Goal: Task Accomplishment & Management: Complete application form

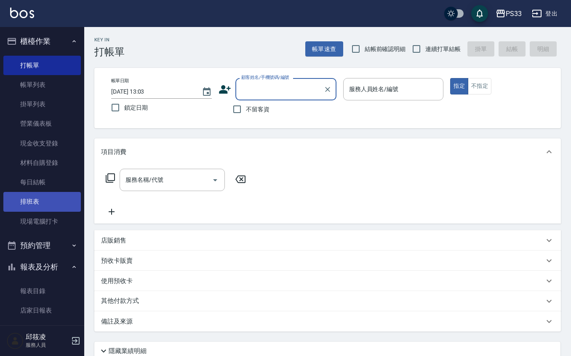
scroll to position [19, 0]
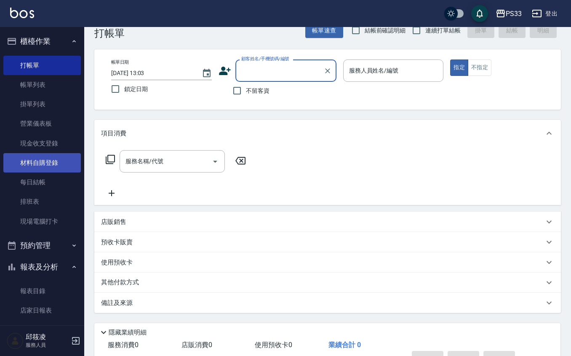
click at [38, 164] on link "材料自購登錄" at bounding box center [42, 162] width 78 height 19
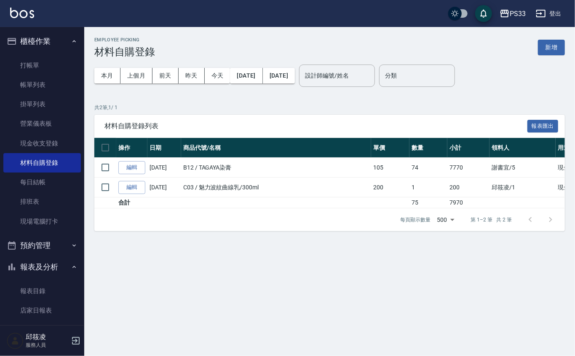
click at [550, 41] on button "新增" at bounding box center [551, 48] width 27 height 16
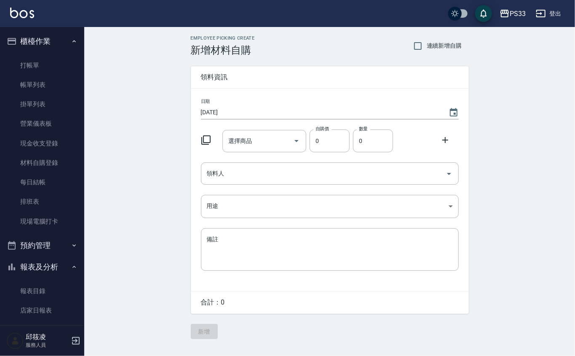
click at [206, 140] on icon at bounding box center [206, 140] width 10 height 10
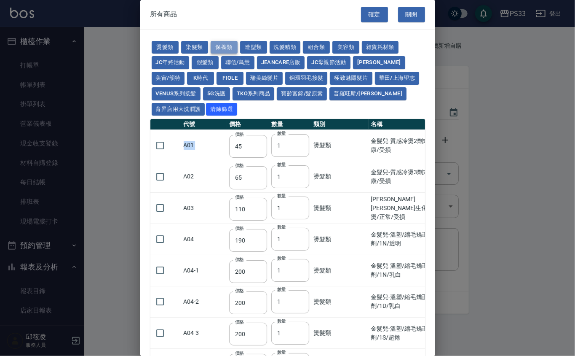
click at [227, 46] on button "保養類" at bounding box center [224, 47] width 27 height 13
type input "150"
type input "200"
type input "60"
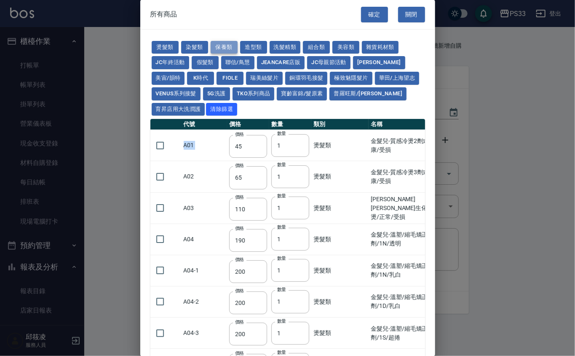
type input "245"
type input "100"
type input "1620"
type input "700"
type input "175"
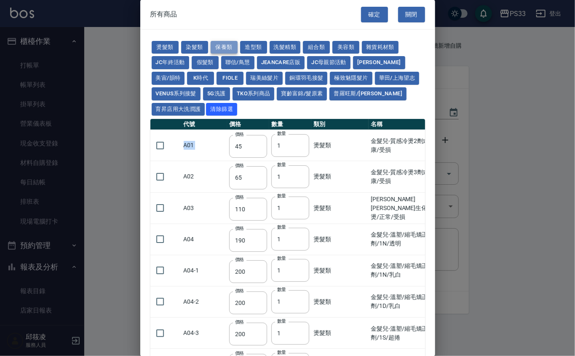
type input "1300"
type input "250"
type input "340"
type input "53"
type input "32"
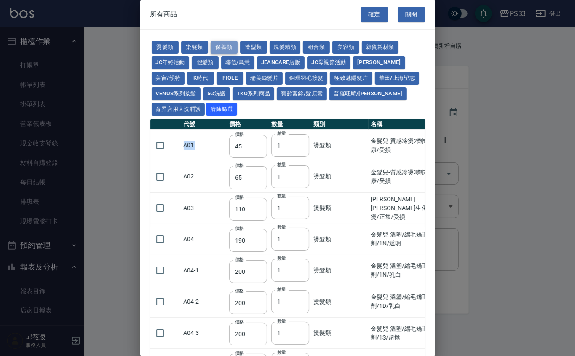
type input "340"
type input "53"
type input "800"
type input "208"
type input "1200"
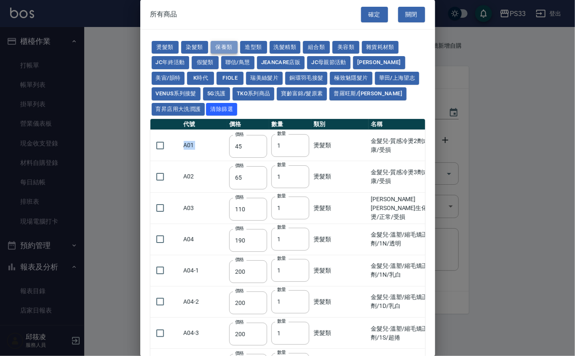
type input "490"
type input "60"
type input "1340"
type input "480"
type input "310"
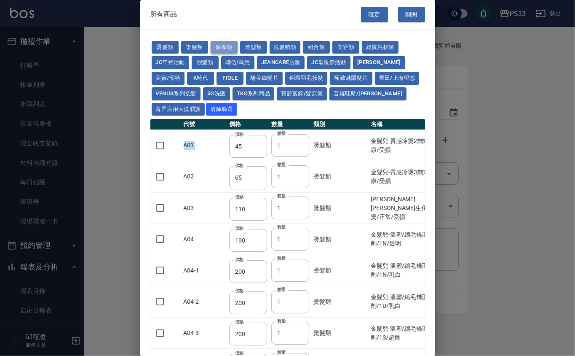
type input "310"
type input "53"
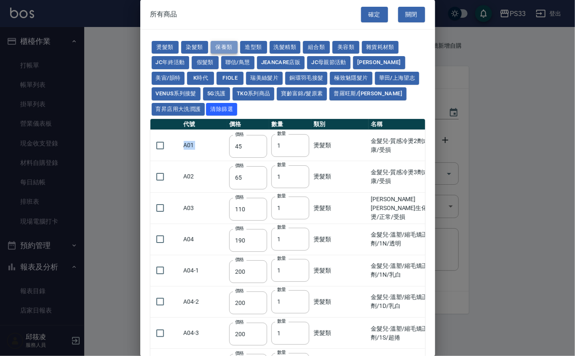
type input "1170"
type input "1300"
type input "70"
type input "1750"
type input "2100"
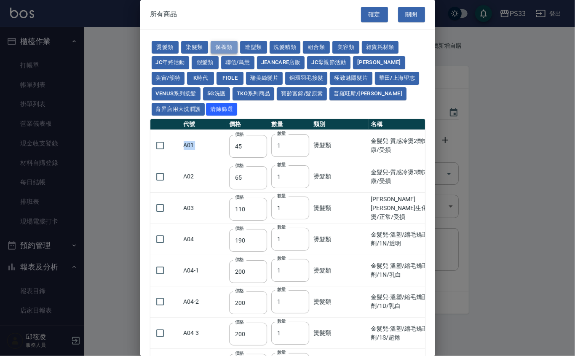
type input "1750"
type input "2100"
type input "1750"
type input "650"
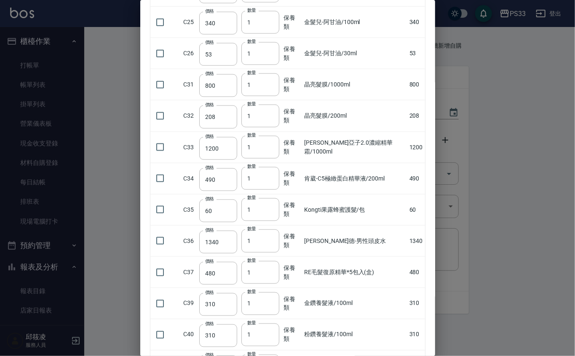
scroll to position [562, 0]
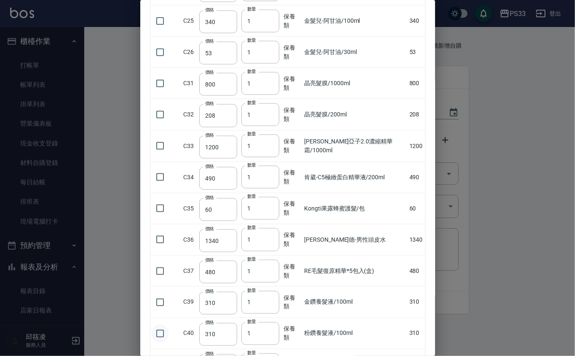
click at [169, 332] on input "checkbox" at bounding box center [160, 333] width 18 height 18
checkbox input "true"
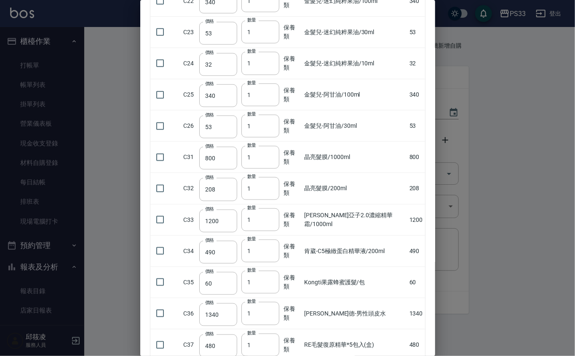
scroll to position [600, 0]
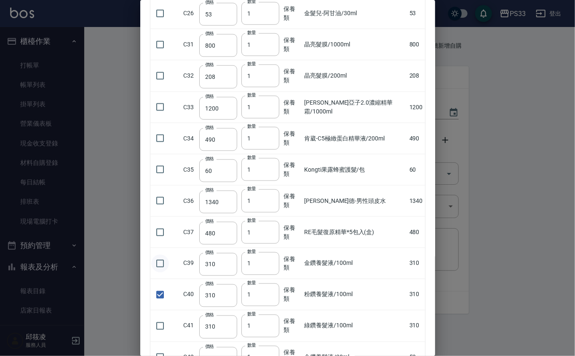
click at [158, 265] on input "checkbox" at bounding box center [160, 263] width 18 height 18
checkbox input "true"
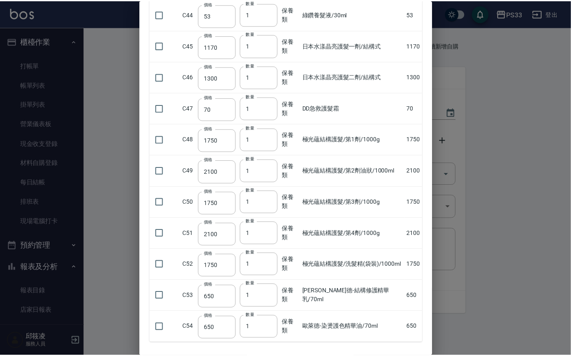
scroll to position [1050, 0]
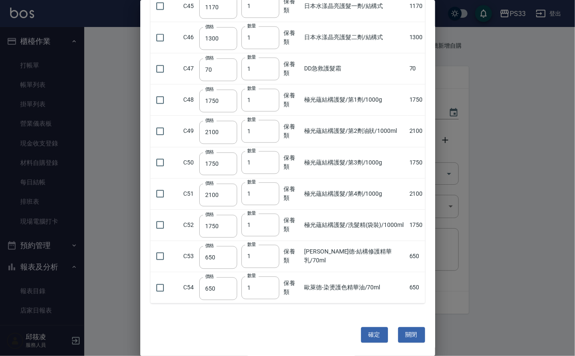
click at [367, 334] on button "確定" at bounding box center [374, 335] width 27 height 16
type input "粉鑽養髮液/100ml"
type input "310"
type input "1"
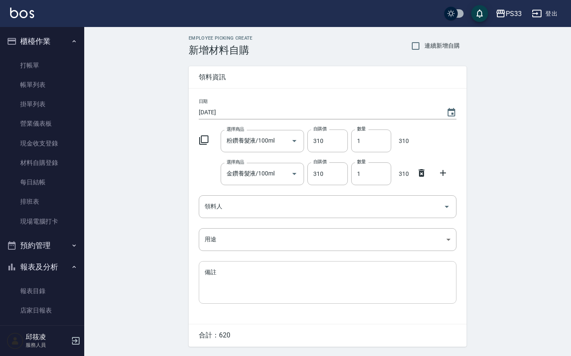
scroll to position [25, 0]
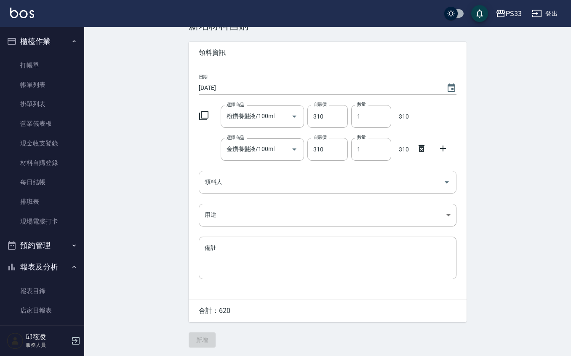
click at [262, 191] on div "領料人" at bounding box center [328, 182] width 258 height 22
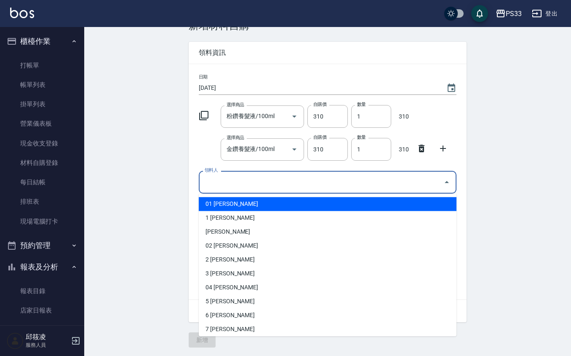
click at [235, 209] on li "01 [PERSON_NAME]" at bounding box center [328, 204] width 258 height 14
click at [239, 187] on input "蔡承翰" at bounding box center [316, 181] width 227 height 15
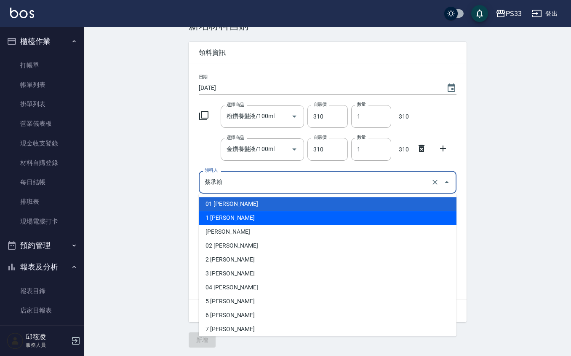
click at [233, 218] on li "1 [PERSON_NAME]" at bounding box center [328, 218] width 258 height 14
type input "邱筱凌"
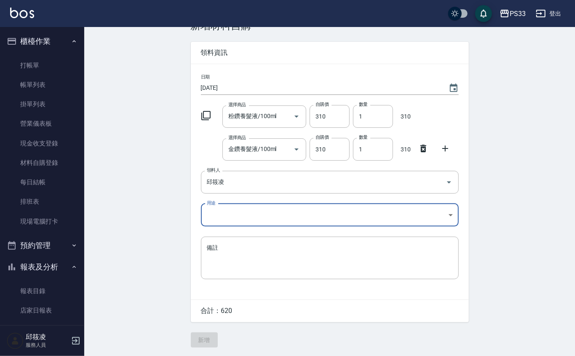
click at [234, 218] on body "PS33 登出 櫃檯作業 打帳單 帳單列表 掛單列表 營業儀表板 現金收支登錄 材料自購登錄 每日結帳 排班表 現場電腦打卡 預約管理 預約管理 單日預約紀錄…" at bounding box center [287, 166] width 575 height 380
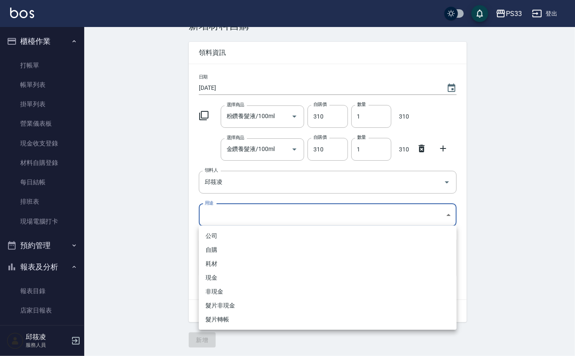
click at [227, 277] on li "現金" at bounding box center [328, 277] width 258 height 14
type input "現金"
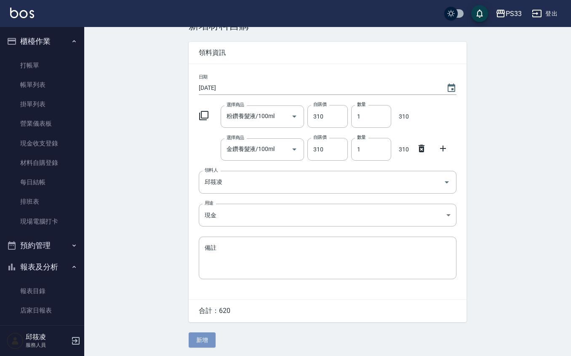
click at [196, 336] on button "新增" at bounding box center [202, 340] width 27 height 16
